Goal: Task Accomplishment & Management: Manage account settings

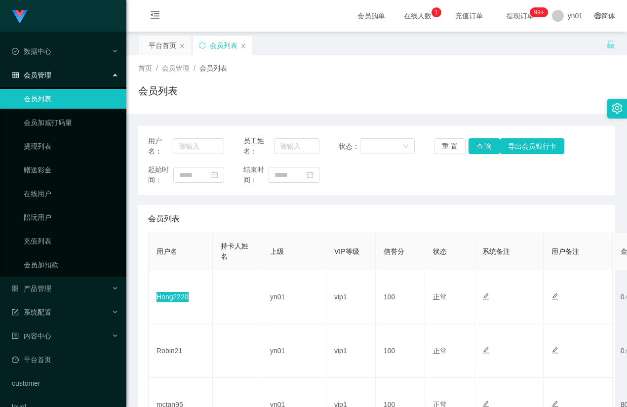
scroll to position [49, 0]
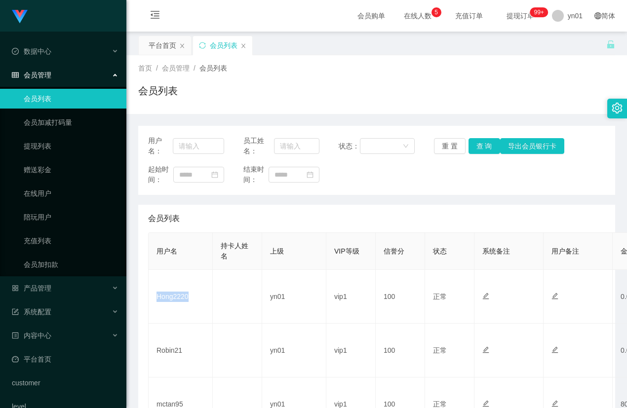
scroll to position [49, 0]
